Goal: Navigation & Orientation: Find specific page/section

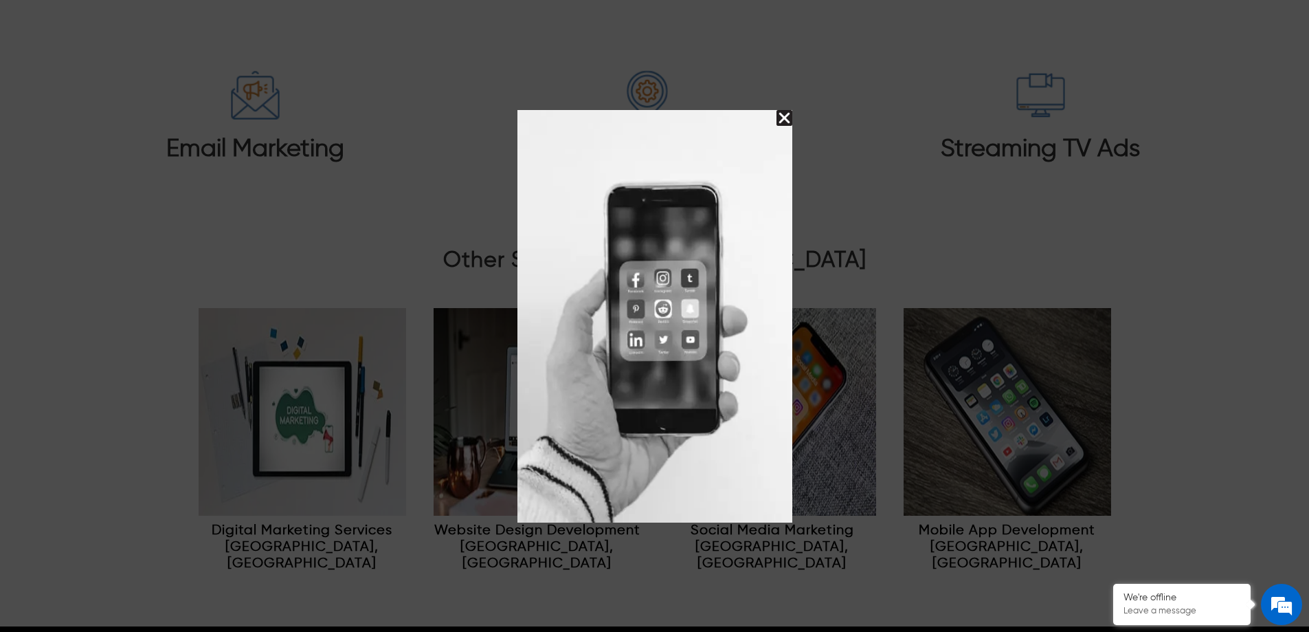
scroll to position [6661, 0]
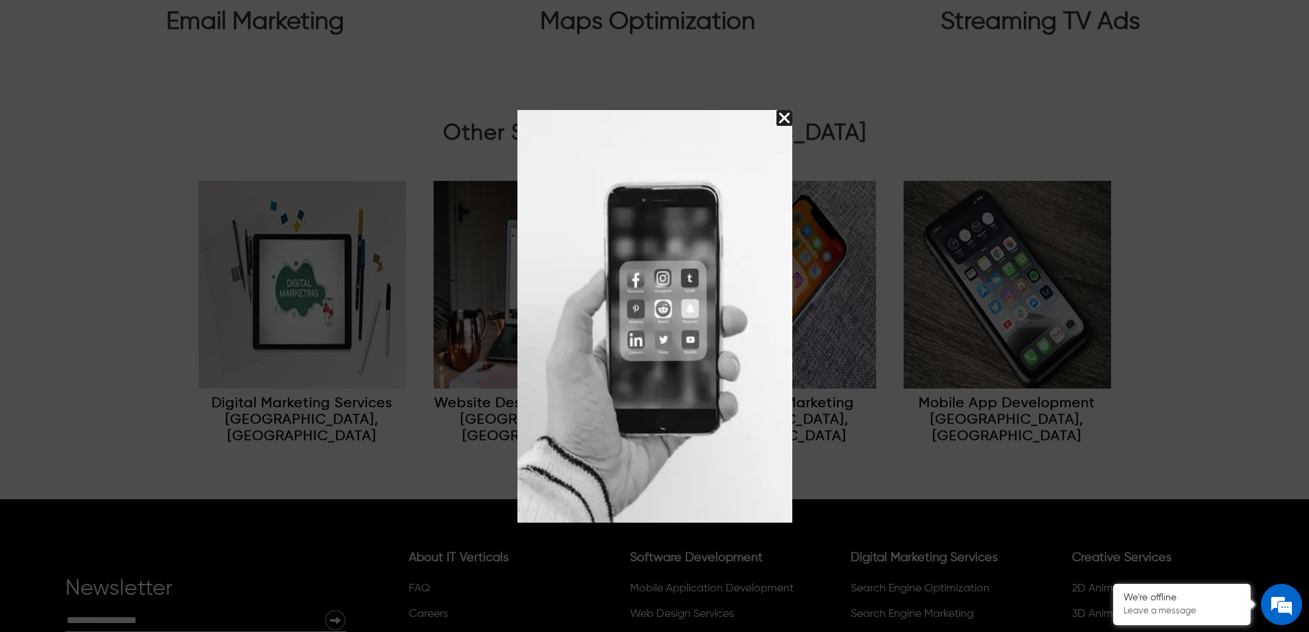
drag, startPoint x: 785, startPoint y: 120, endPoint x: 784, endPoint y: 135, distance: 15.1
click at [785, 120] on img "Close Splash Button" at bounding box center [785, 118] width 16 height 16
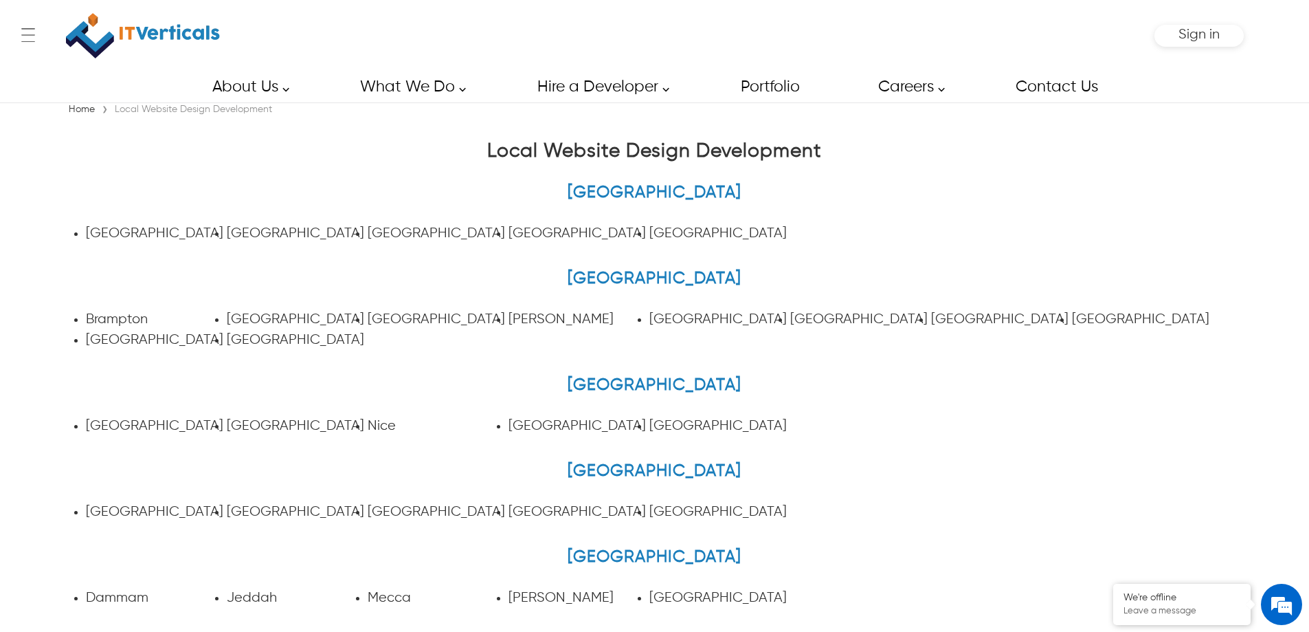
click at [393, 230] on link "[GEOGRAPHIC_DATA]" at bounding box center [436, 233] width 137 height 14
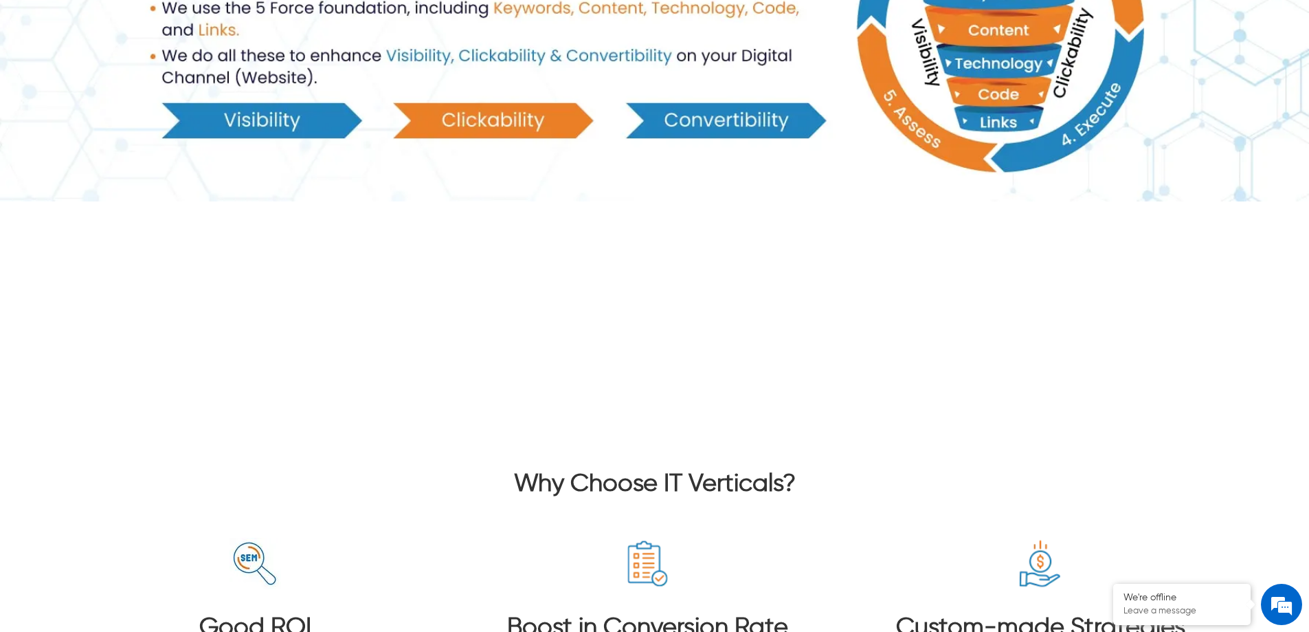
scroll to position [5279, 0]
